Goal: Transaction & Acquisition: Purchase product/service

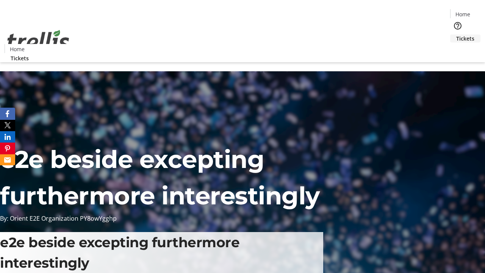
click at [456, 34] on span "Tickets" at bounding box center [465, 38] width 18 height 8
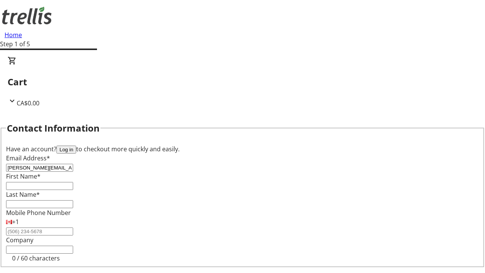
type input "[PERSON_NAME][EMAIL_ADDRESS][DOMAIN_NAME]"
type input "[PERSON_NAME]"
type input "Feest"
